Goal: Information Seeking & Learning: Learn about a topic

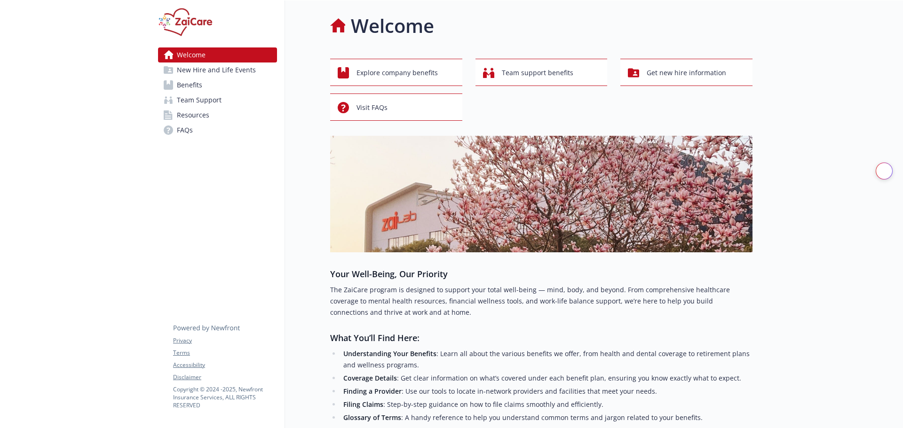
click at [187, 84] on span "Benefits" at bounding box center [189, 85] width 25 height 15
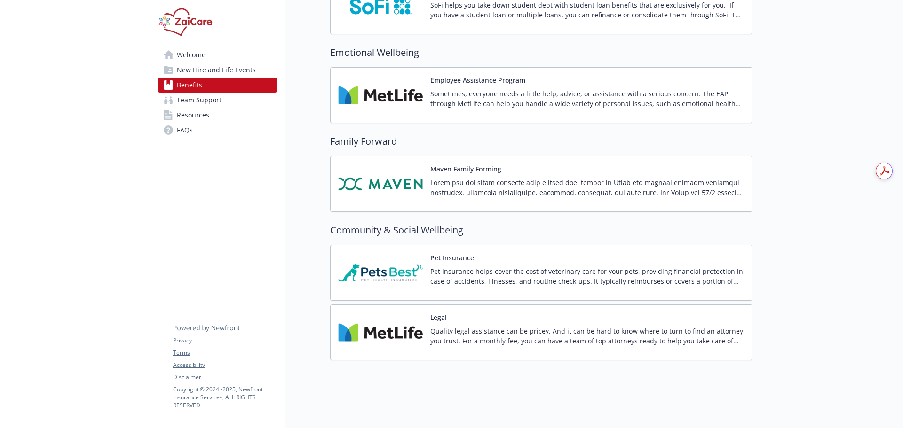
scroll to position [2157, 0]
